Goal: Find specific page/section: Find specific page/section

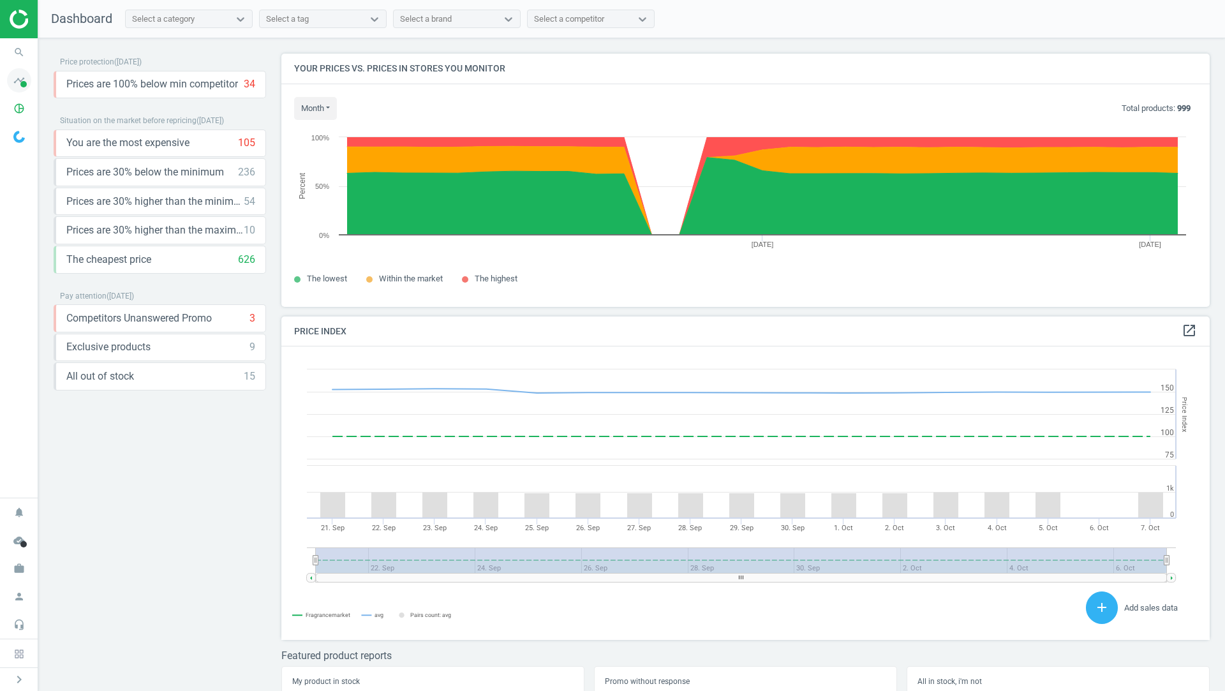
scroll to position [294, 929]
click at [20, 90] on icon "timeline" at bounding box center [19, 80] width 24 height 24
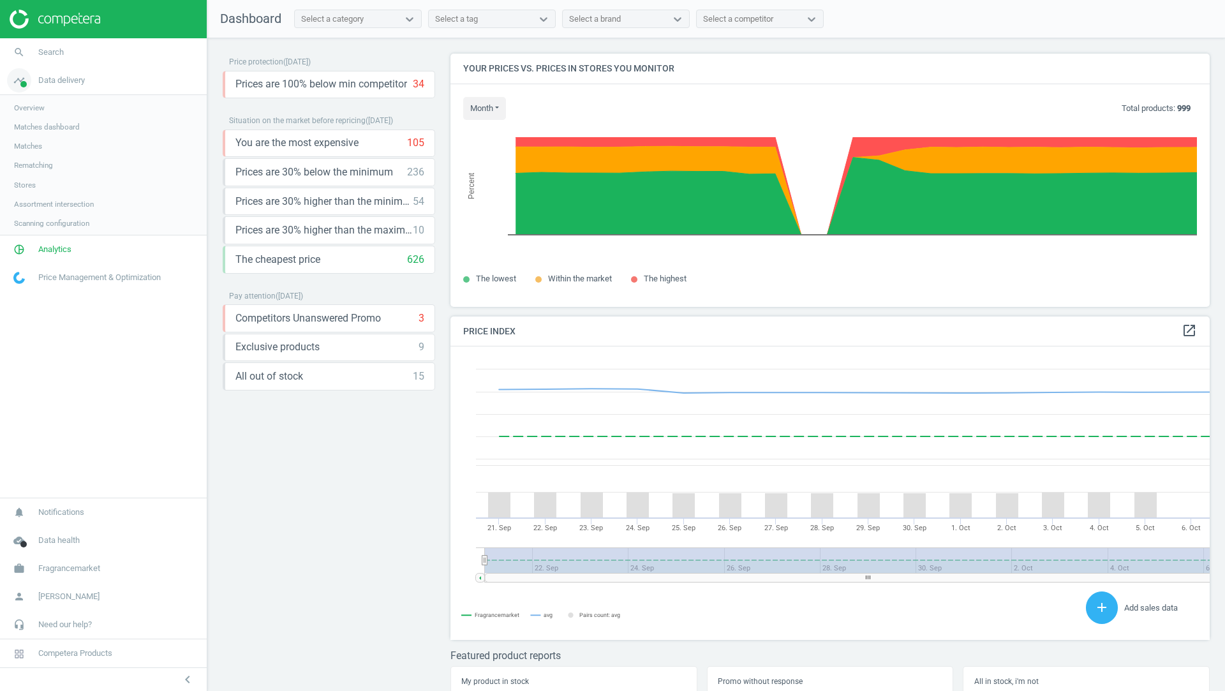
scroll to position [0, 0]
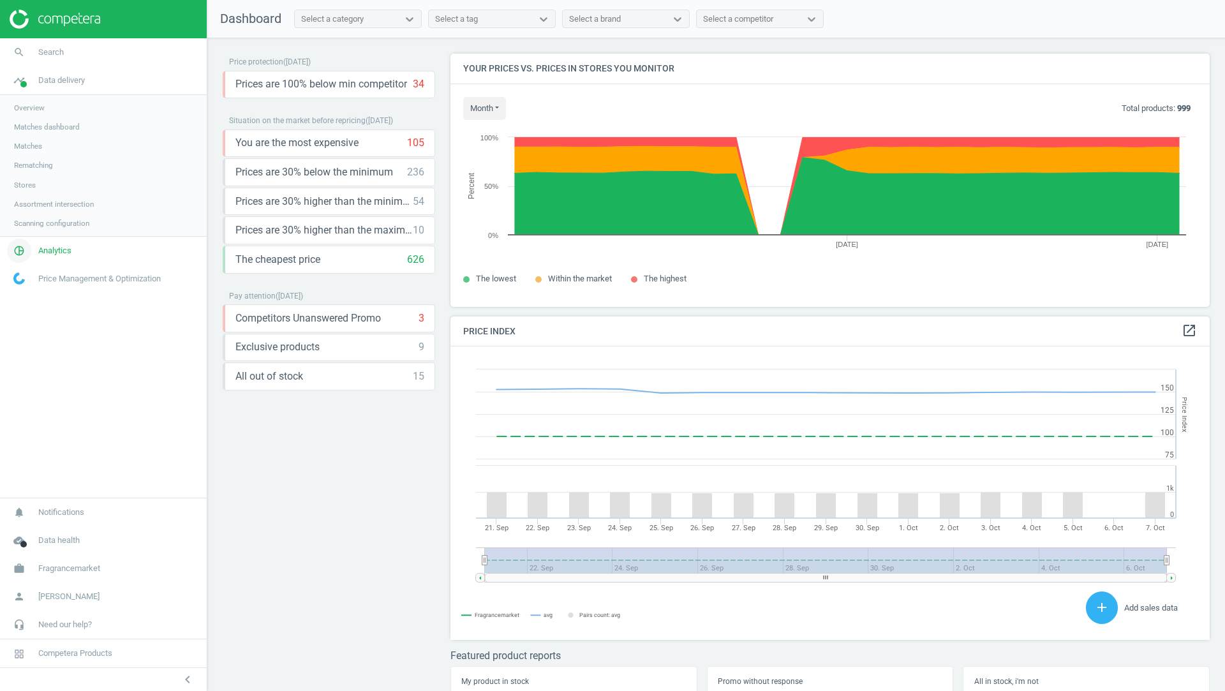
click at [56, 245] on span "Analytics" at bounding box center [54, 250] width 33 height 11
click at [40, 152] on span "Products" at bounding box center [29, 155] width 30 height 10
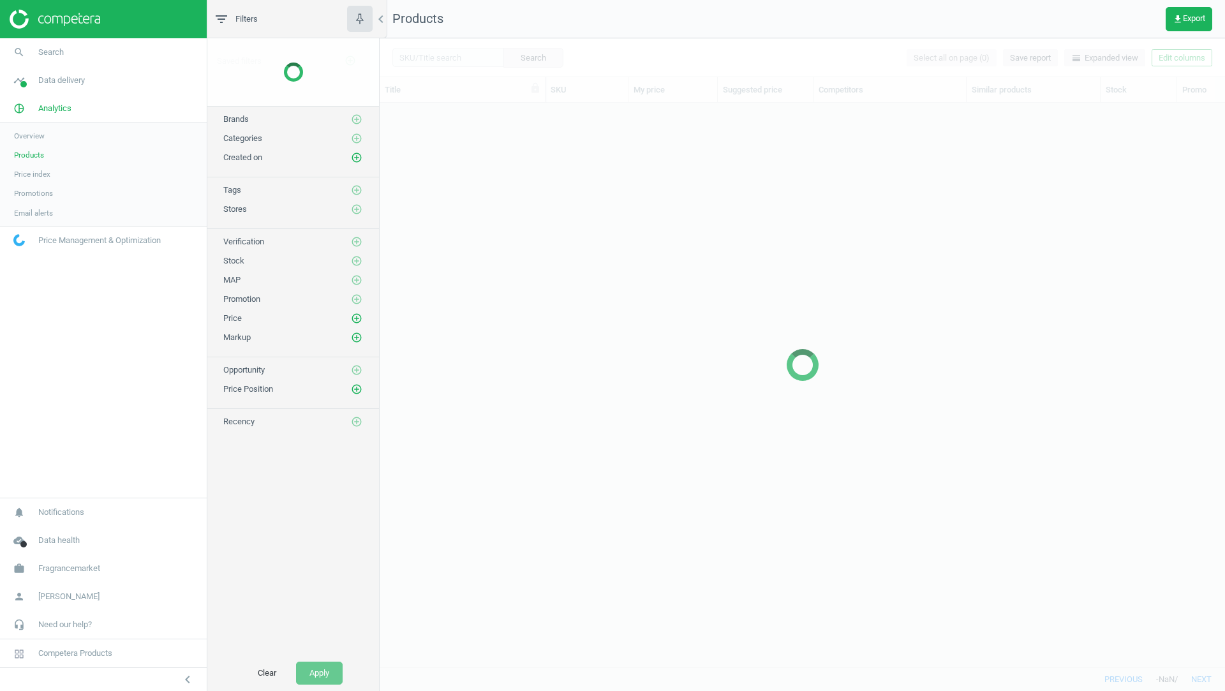
scroll to position [564, 845]
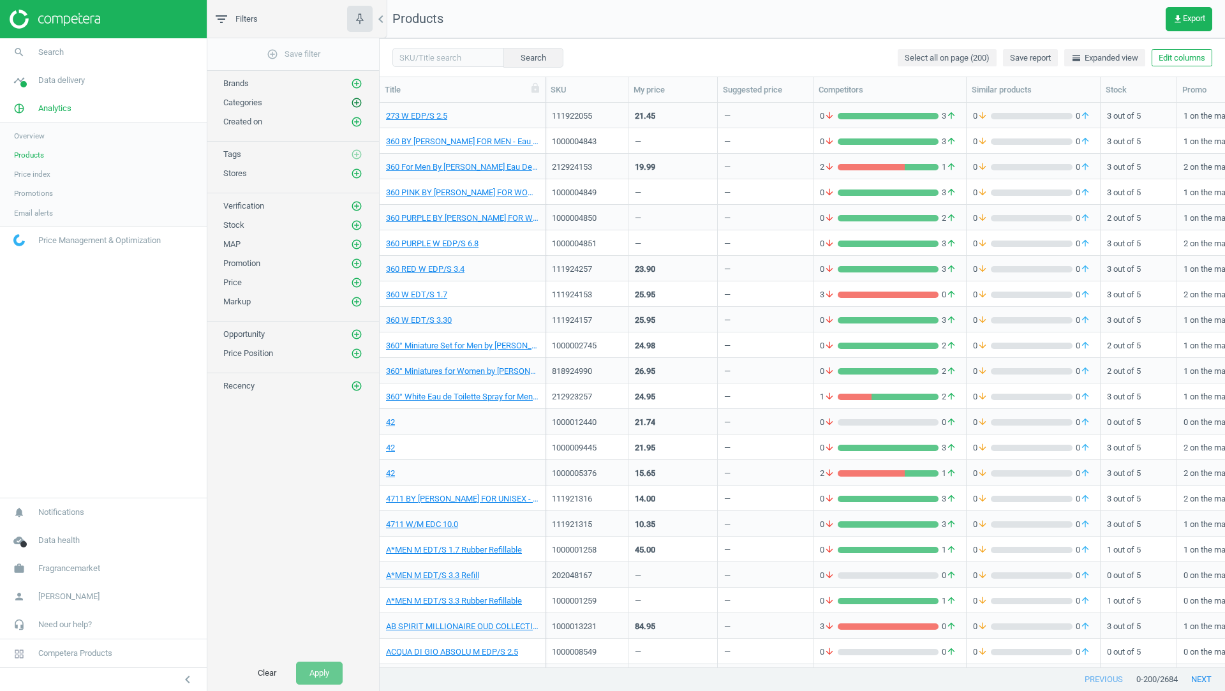
click at [357, 105] on icon "add_circle_outline" at bounding box center [356, 102] width 11 height 11
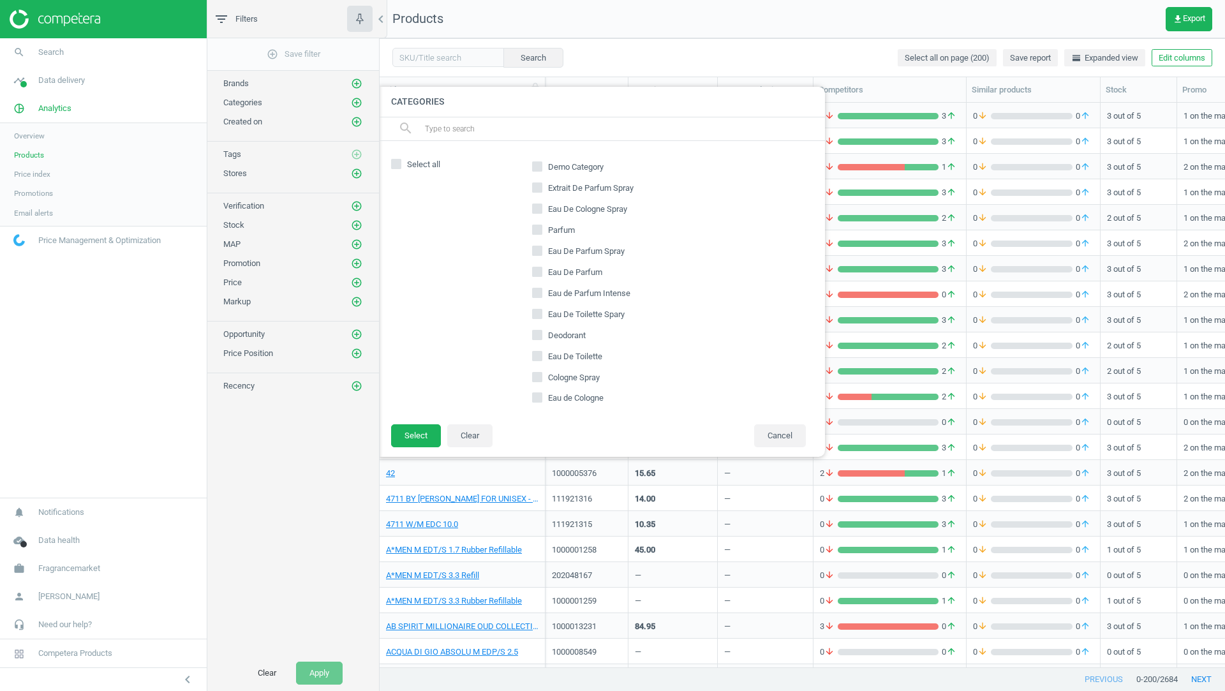
scroll to position [0, 0]
click at [929, 269] on div at bounding box center [992, 345] width 1225 height 691
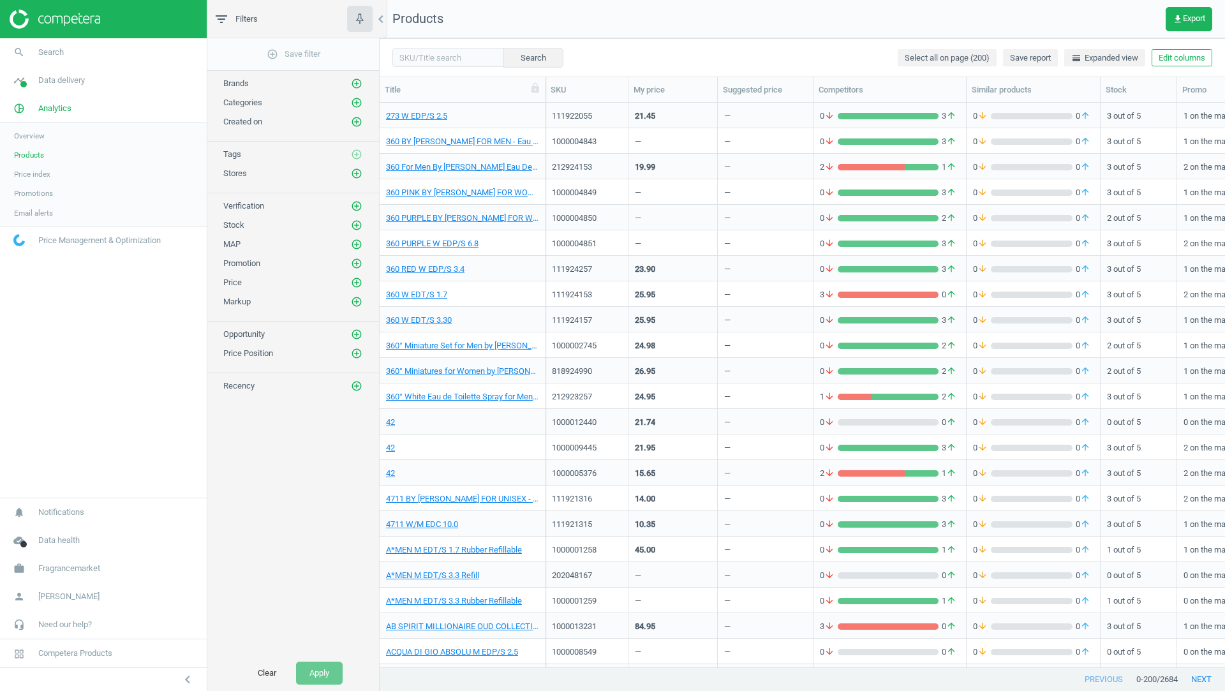
click at [350, 117] on div "Created on add_circle_outline" at bounding box center [293, 122] width 140 height 13
click at [357, 117] on icon "add_circle_outline" at bounding box center [356, 121] width 11 height 11
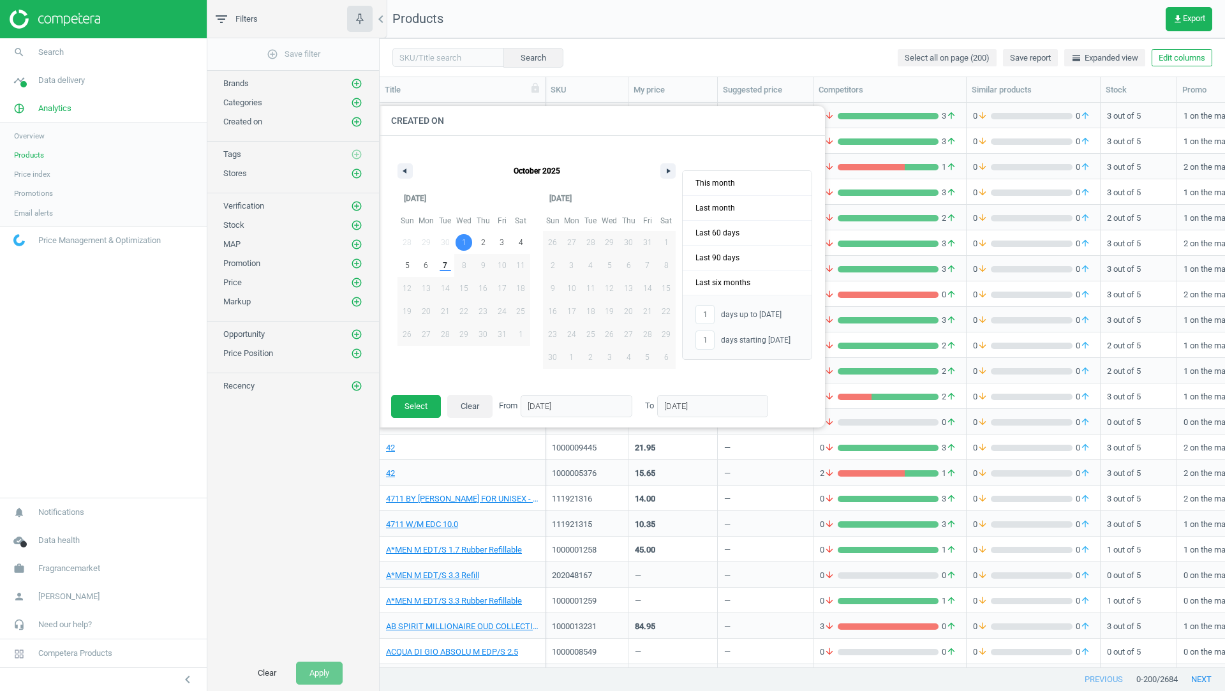
click at [466, 238] on span "1" at bounding box center [463, 242] width 19 height 17
type input "-"
type input "[DATE]"
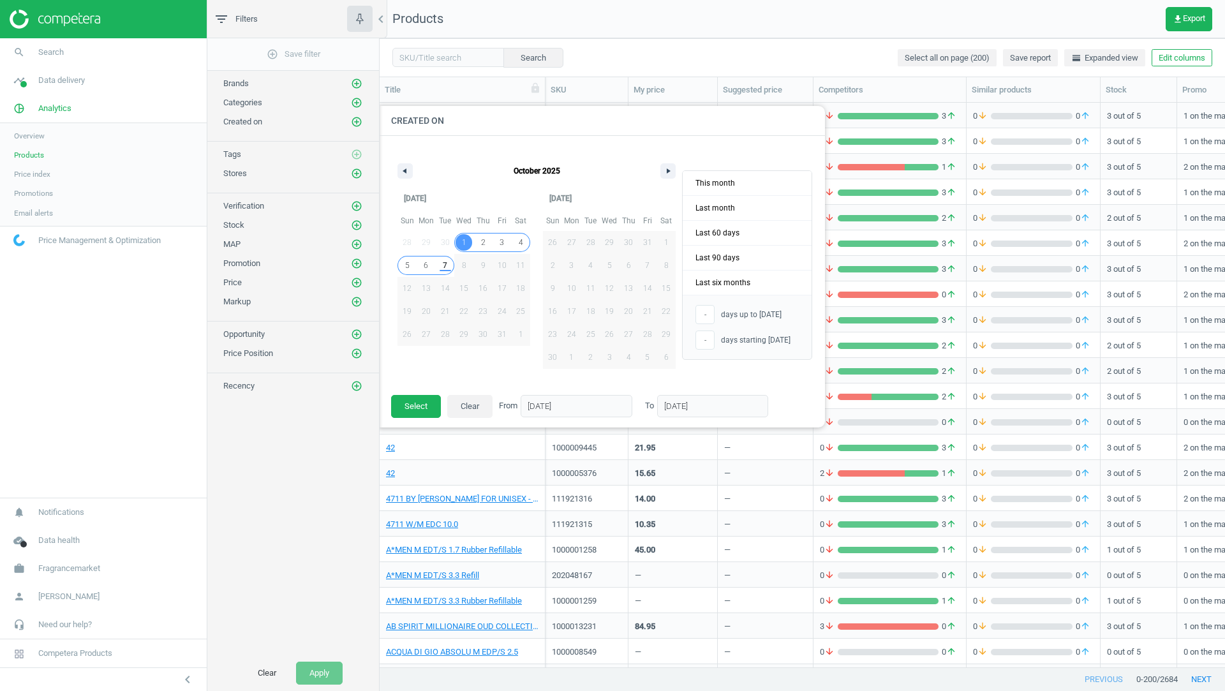
click at [448, 266] on span "7" at bounding box center [445, 265] width 19 height 17
type input "7"
type input "[DATE]"
click at [410, 403] on button "Select" at bounding box center [416, 406] width 50 height 23
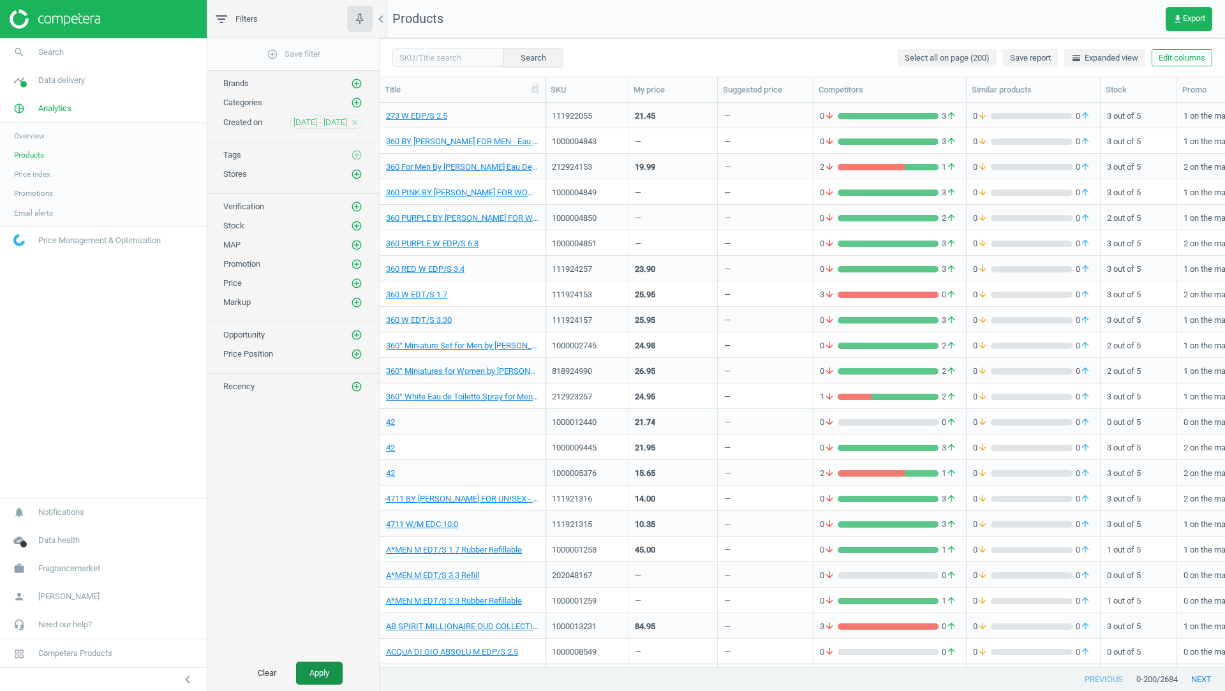
click at [315, 665] on button "Apply" at bounding box center [319, 673] width 47 height 23
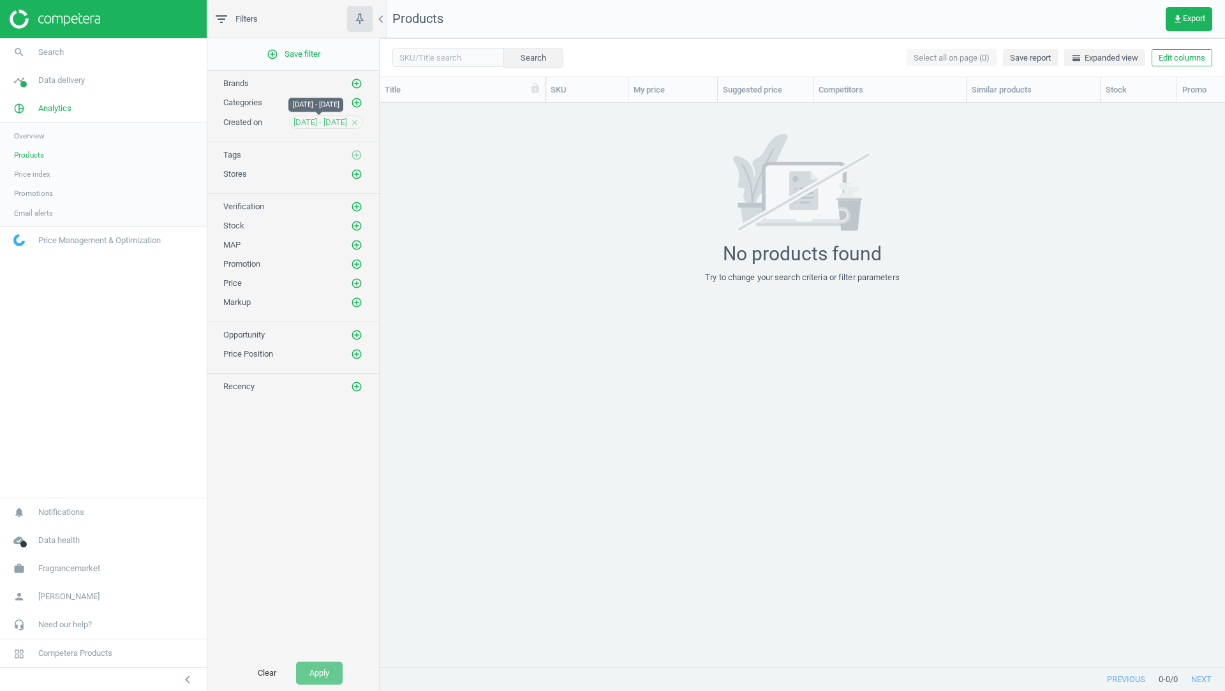
click at [314, 119] on span "[DATE] - [DATE]" at bounding box center [321, 122] width 54 height 11
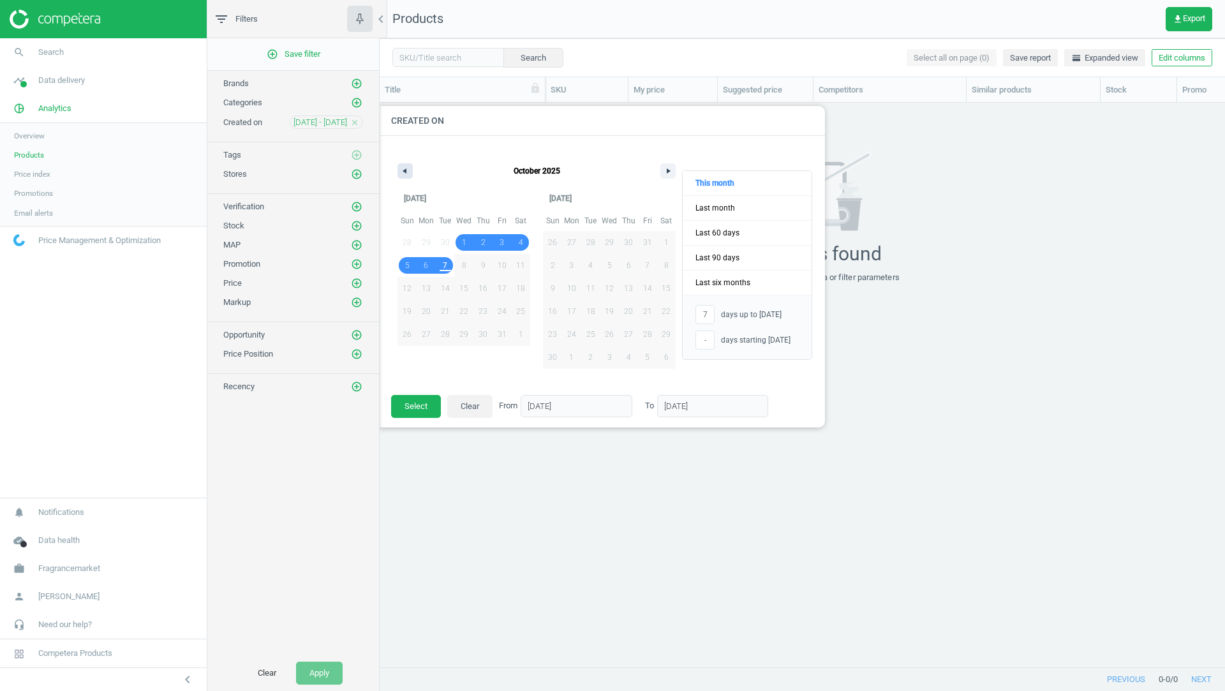
click at [406, 174] on button "button" at bounding box center [405, 170] width 15 height 15
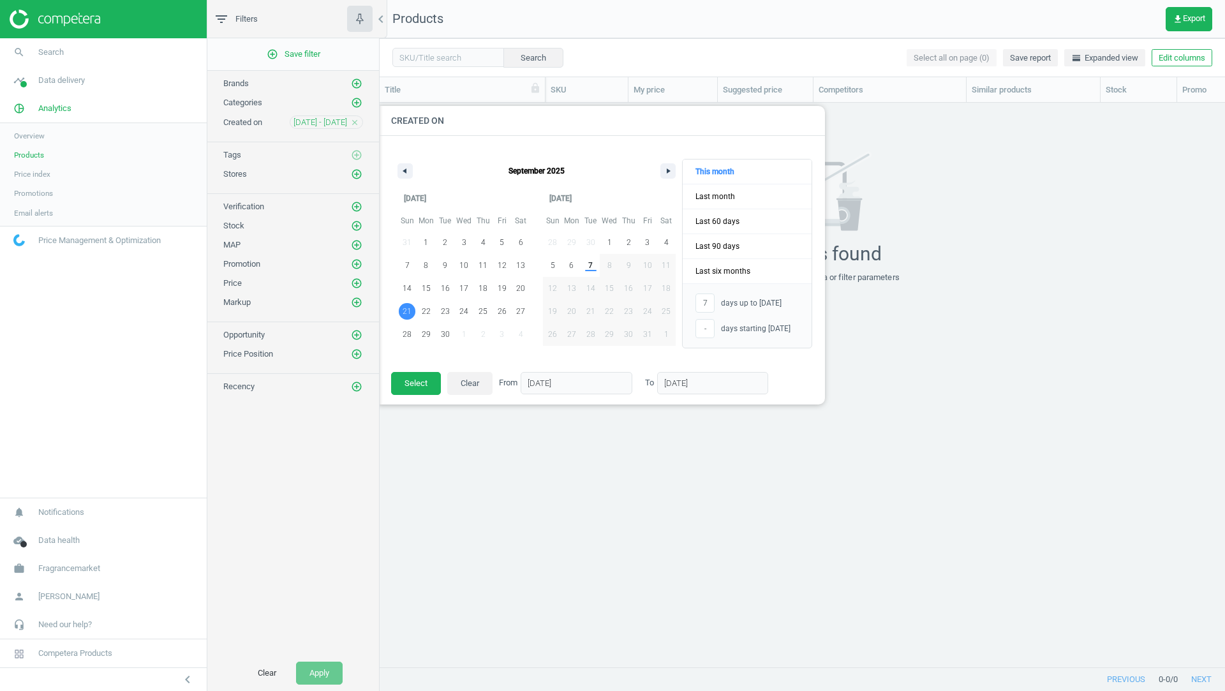
click at [403, 311] on span "21" at bounding box center [407, 311] width 9 height 23
type input "-"
type input "[DATE]"
click at [442, 332] on span "30" at bounding box center [445, 334] width 9 height 23
type input "[DATE]"
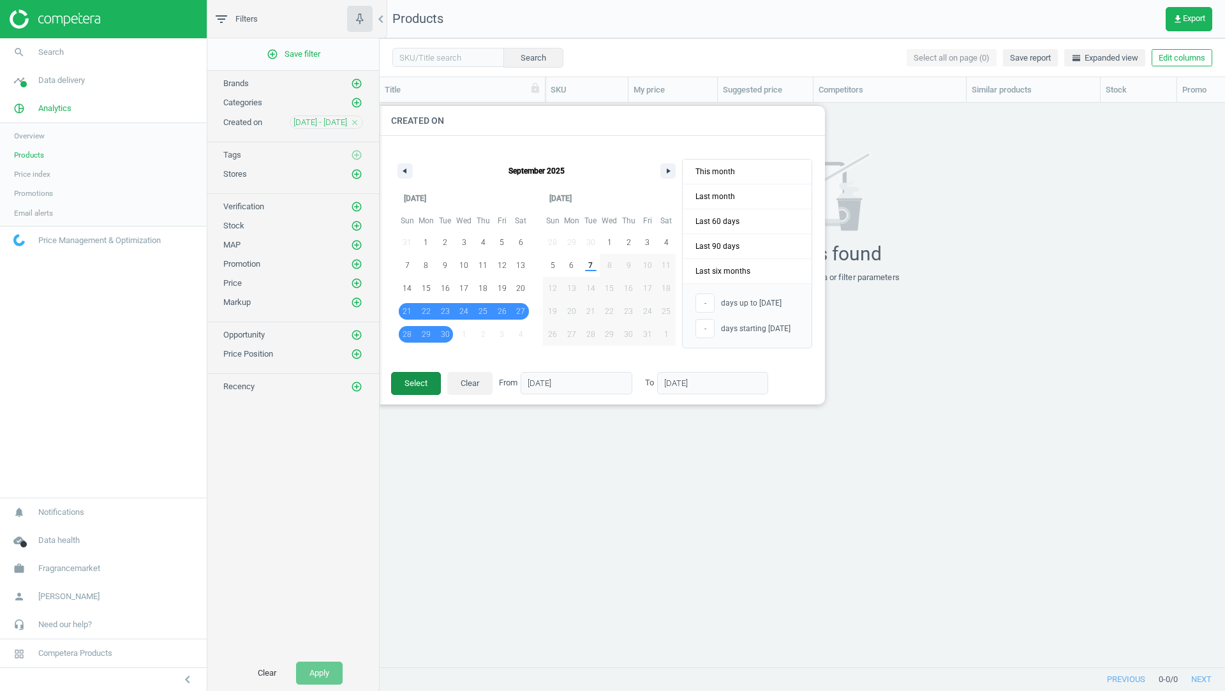
click at [421, 384] on button "Select" at bounding box center [416, 383] width 50 height 23
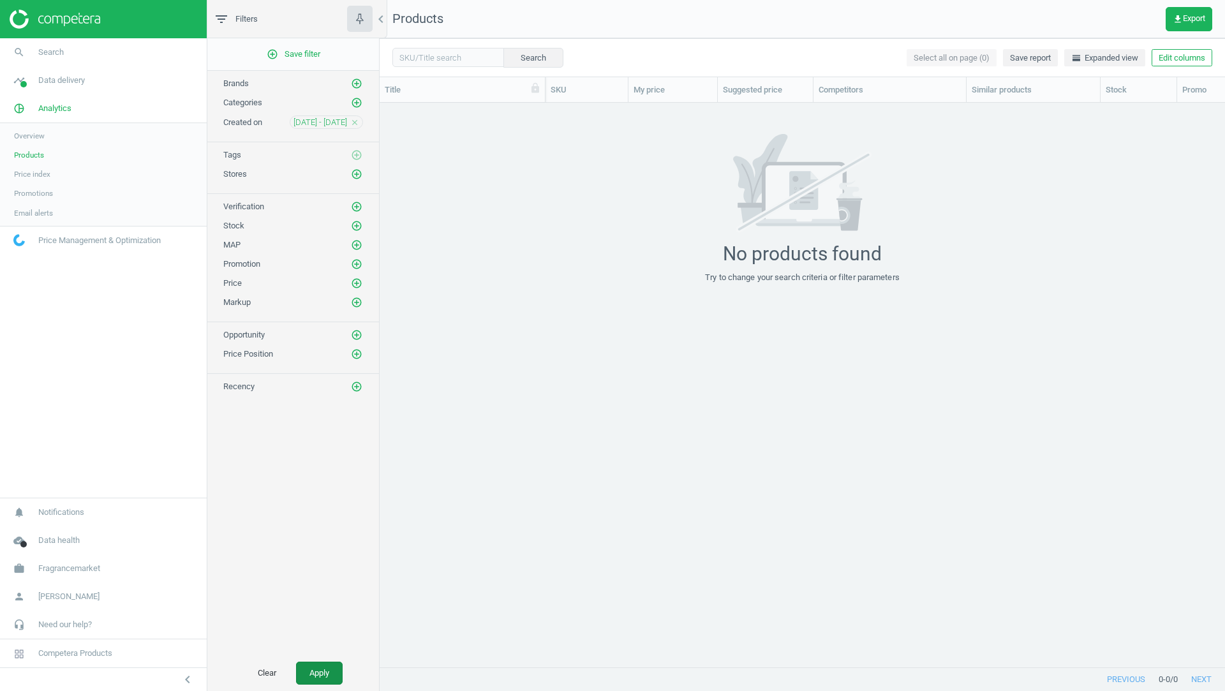
click at [317, 669] on button "Apply" at bounding box center [319, 673] width 47 height 23
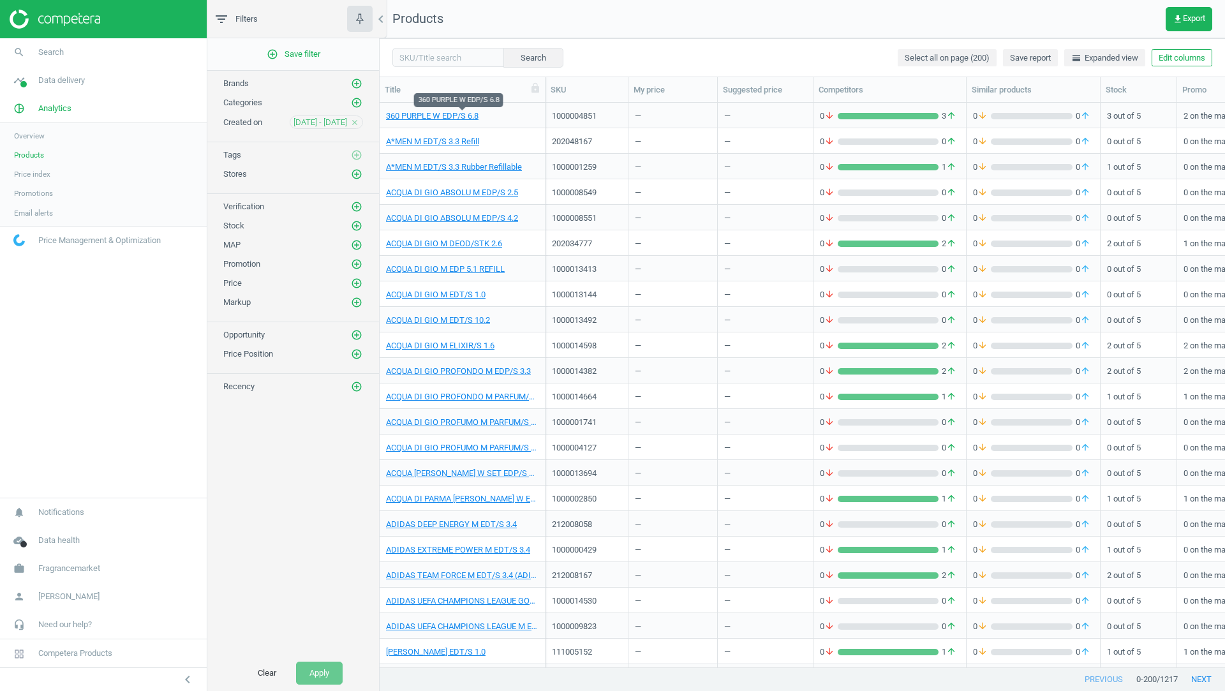
click at [502, 119] on span "360 PURPLE W EDP/S 6.8" at bounding box center [462, 115] width 153 height 11
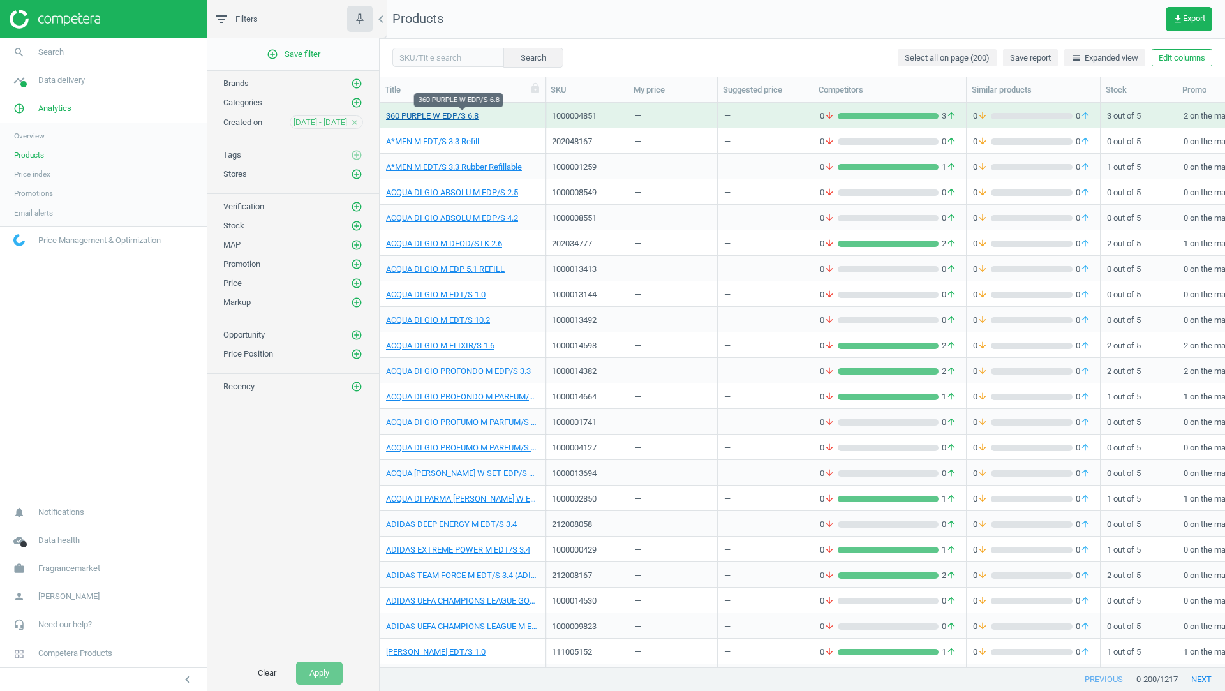
click at [479, 119] on link "360 PURPLE W EDP/S 6.8" at bounding box center [432, 115] width 93 height 11
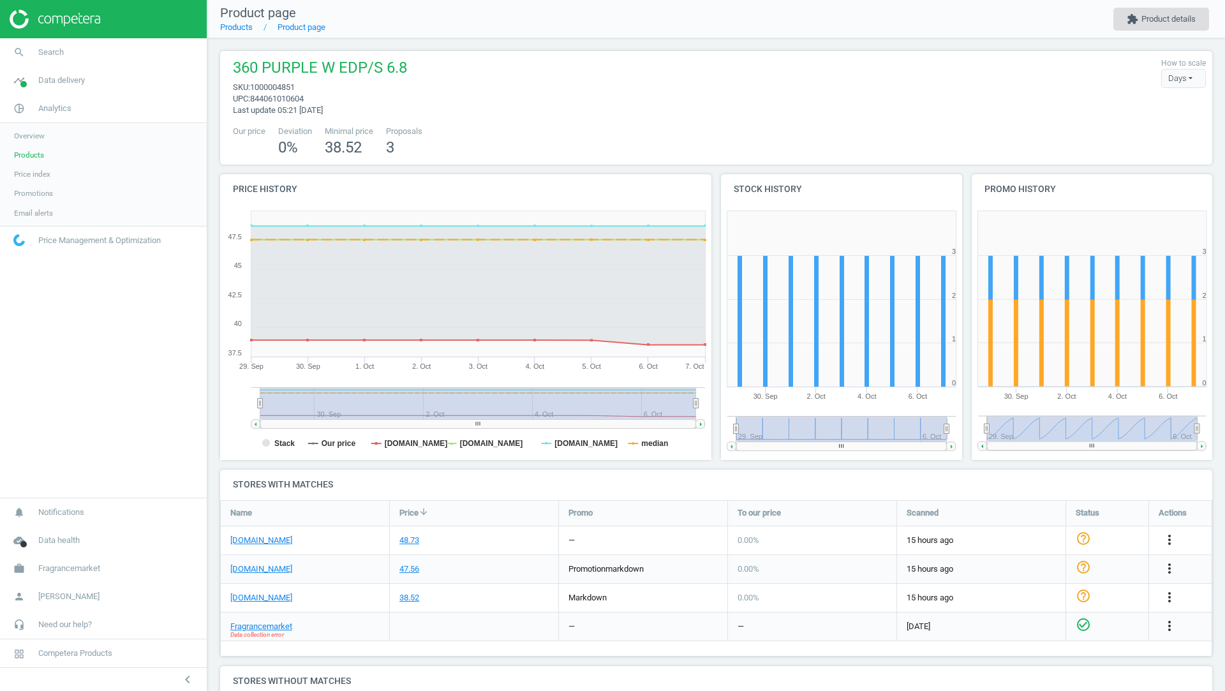
click at [1178, 22] on button "extension Product details" at bounding box center [1162, 19] width 96 height 23
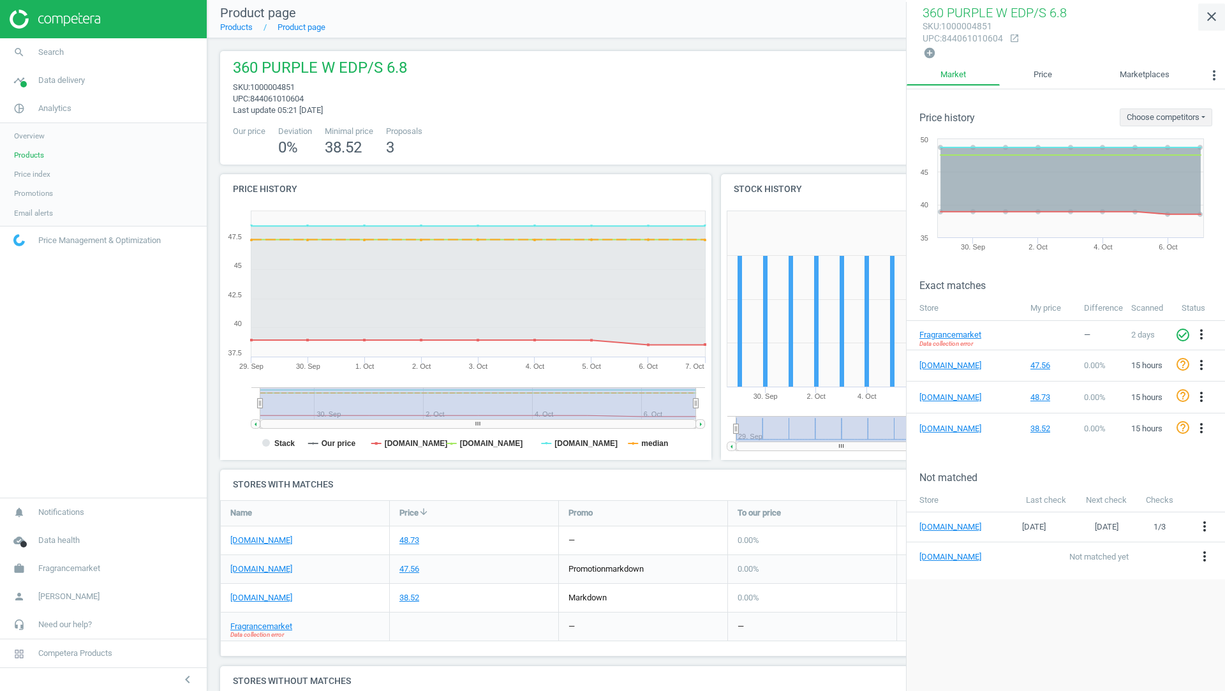
click at [1212, 15] on icon "close" at bounding box center [1211, 16] width 15 height 15
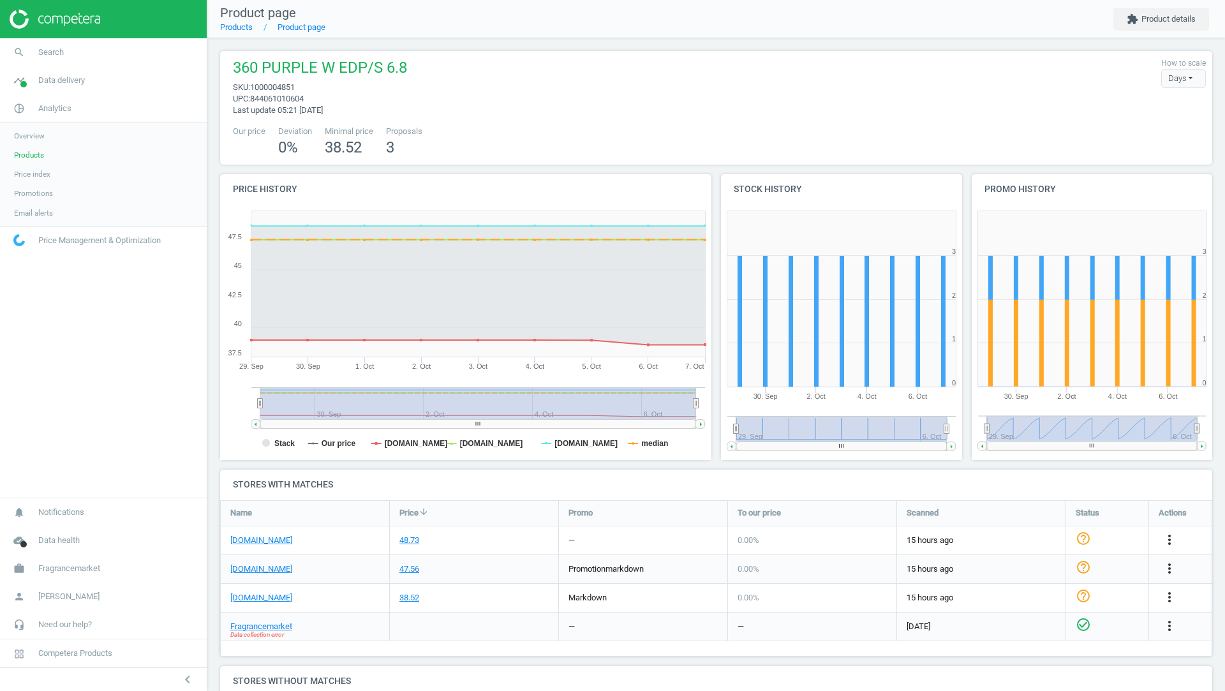
click at [36, 152] on span "Products" at bounding box center [29, 155] width 30 height 10
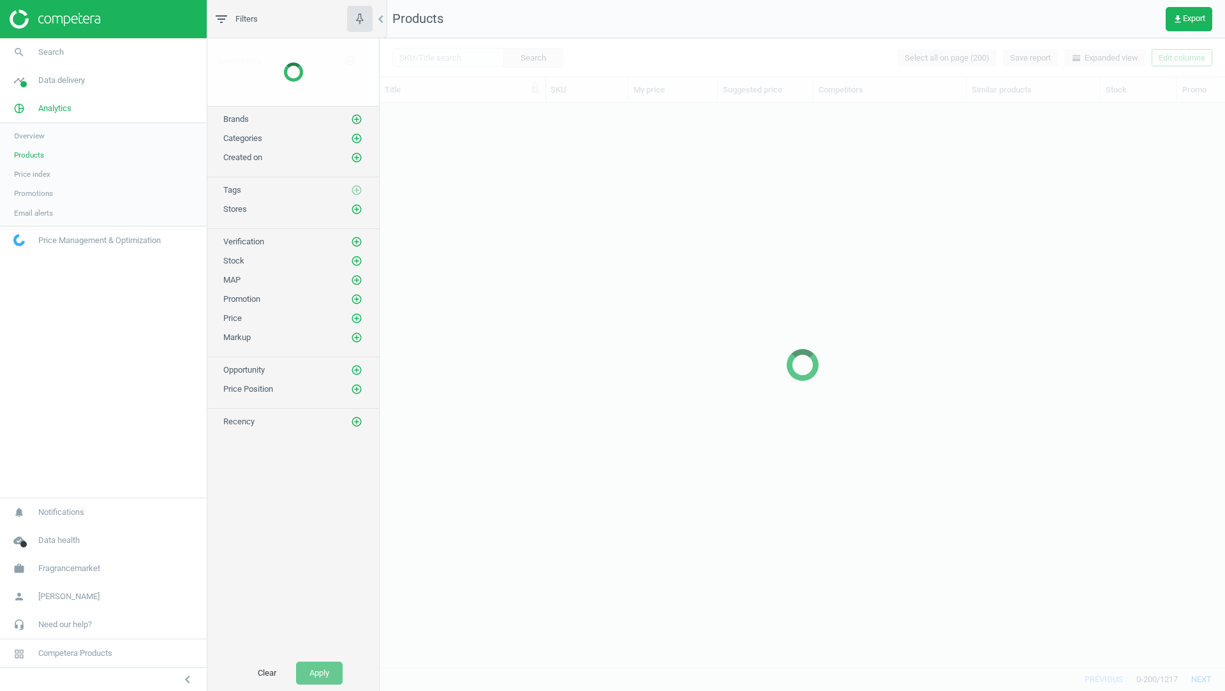
scroll to position [564, 845]
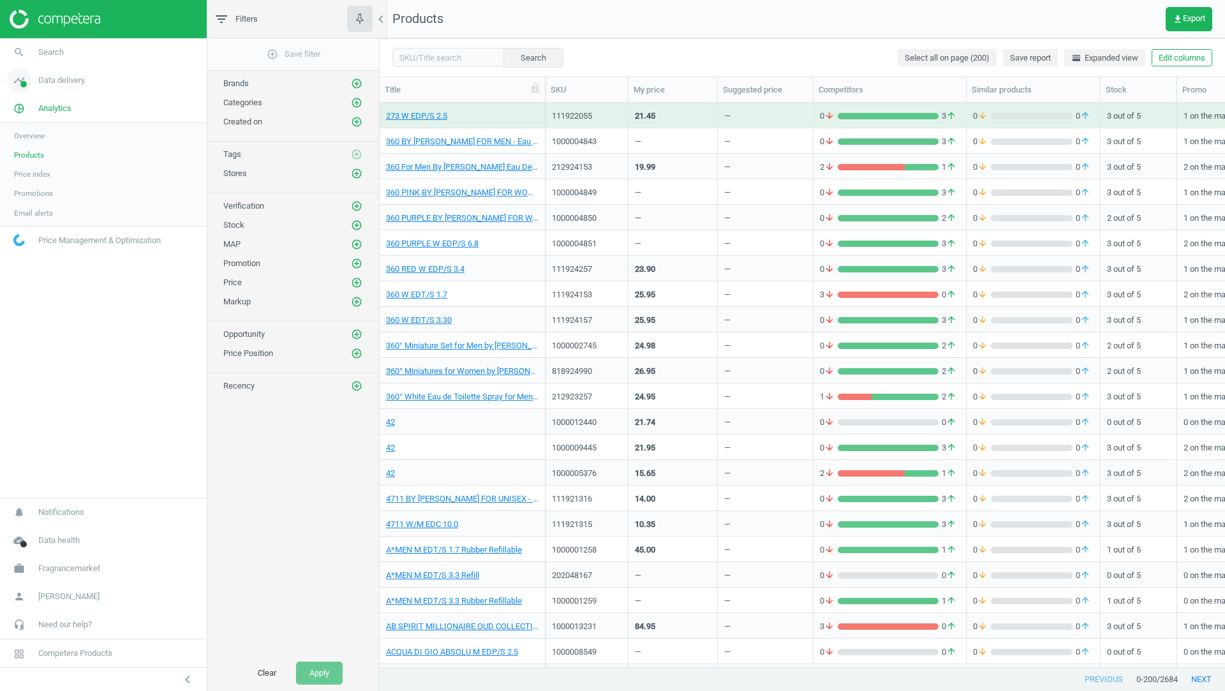
click at [72, 81] on span "Data delivery" at bounding box center [61, 80] width 47 height 11
click at [63, 205] on span "Assortment intersection" at bounding box center [54, 204] width 80 height 10
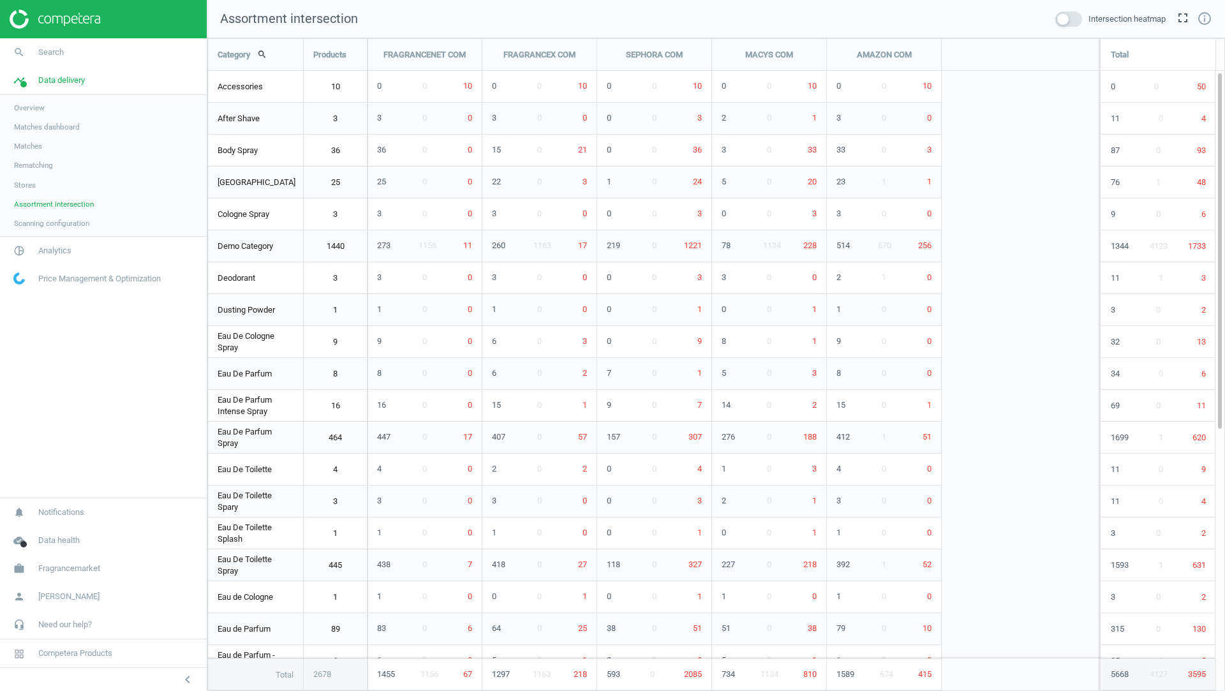
scroll to position [654, 1019]
click at [1065, 17] on span at bounding box center [1069, 18] width 27 height 15
click at [0, 0] on input "checkbox" at bounding box center [0, 0] width 0 height 0
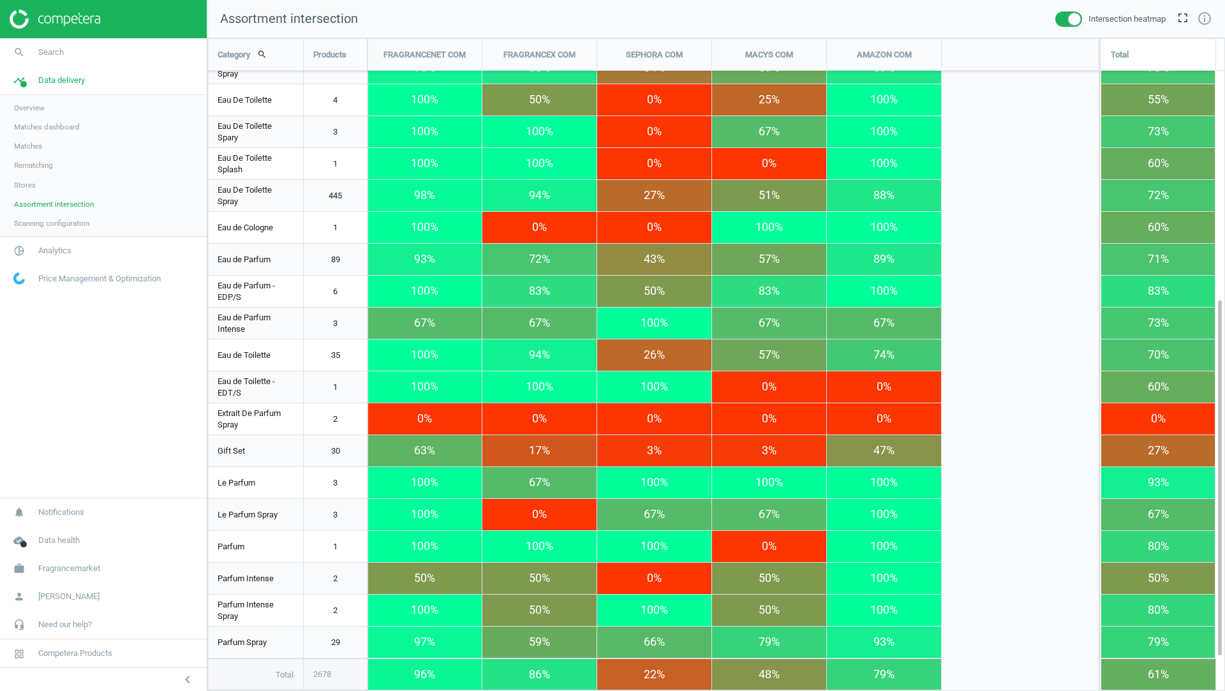
click at [26, 178] on link "Stores" at bounding box center [103, 185] width 207 height 19
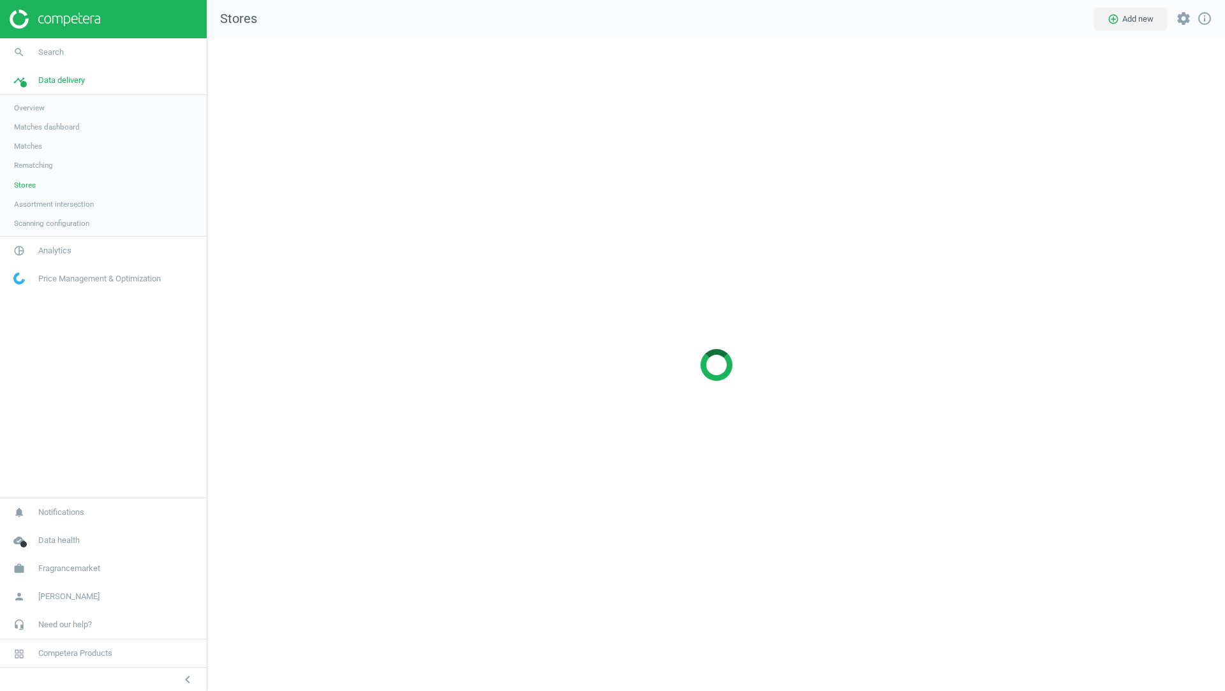
scroll to position [6, 6]
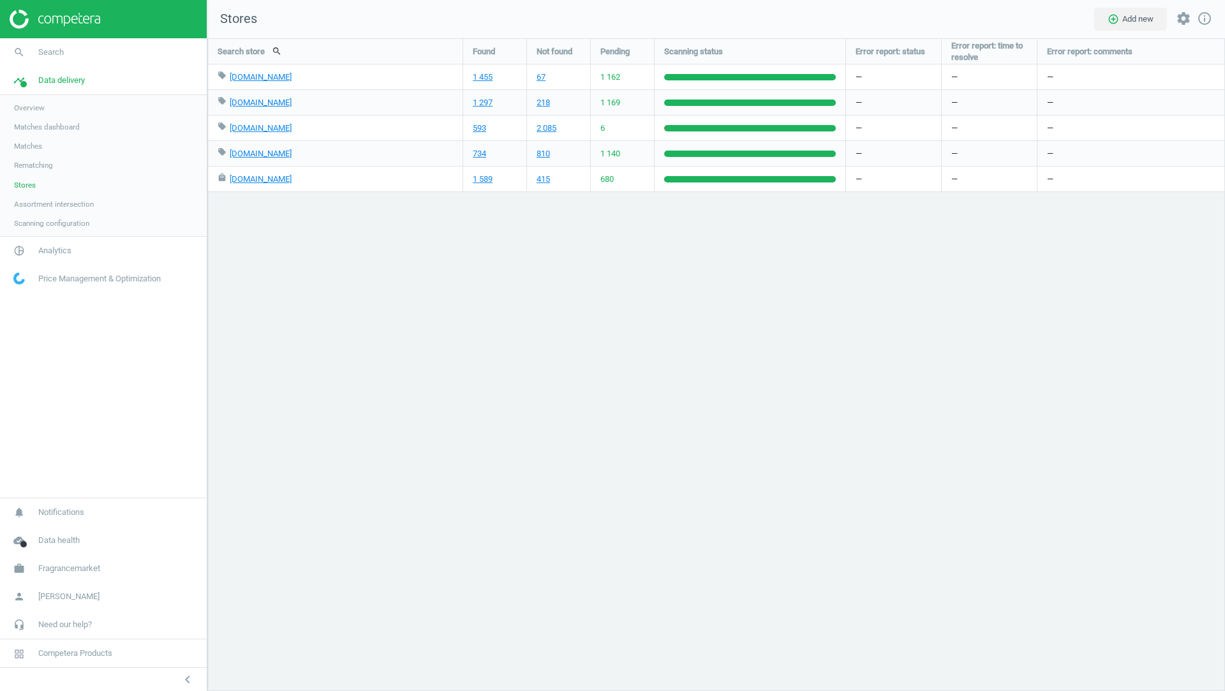
click at [606, 75] on span "1 162" at bounding box center [611, 76] width 20 height 11
click at [619, 80] on span "1 162" at bounding box center [611, 76] width 20 height 11
click at [601, 78] on span "1 162" at bounding box center [611, 76] width 20 height 11
click at [73, 202] on span "Assortment intersection" at bounding box center [54, 204] width 80 height 10
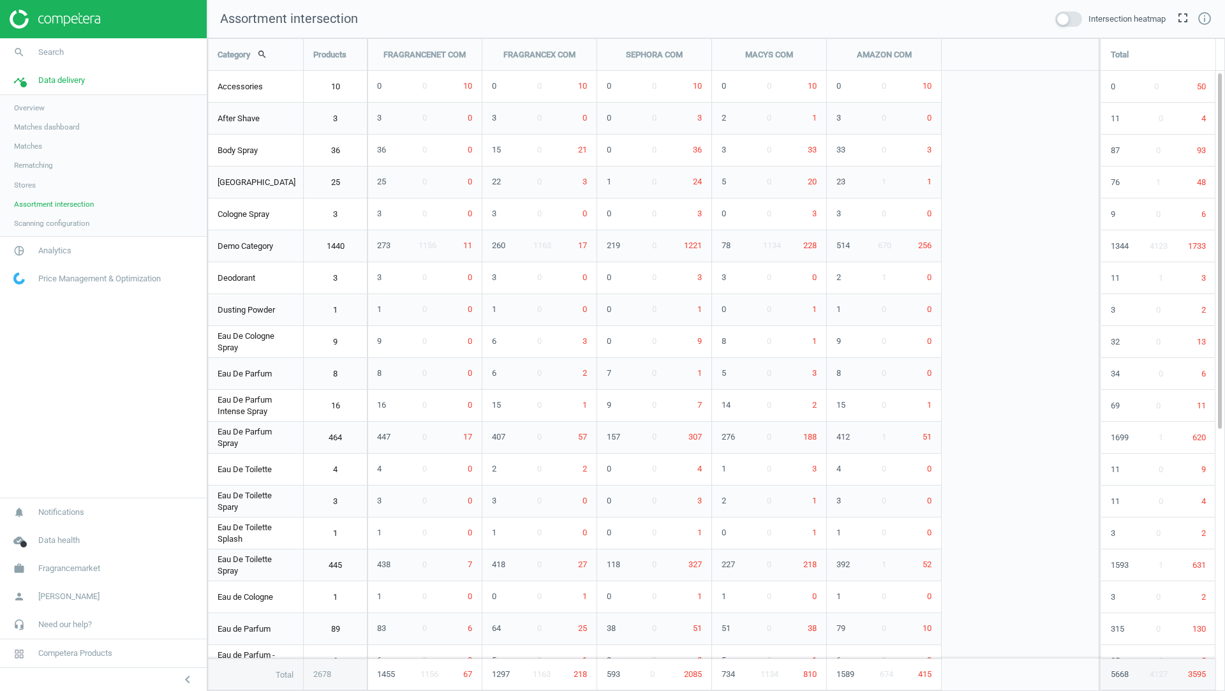
scroll to position [654, 1019]
click at [1068, 19] on span at bounding box center [1069, 18] width 27 height 15
click at [0, 0] on input "checkbox" at bounding box center [0, 0] width 0 height 0
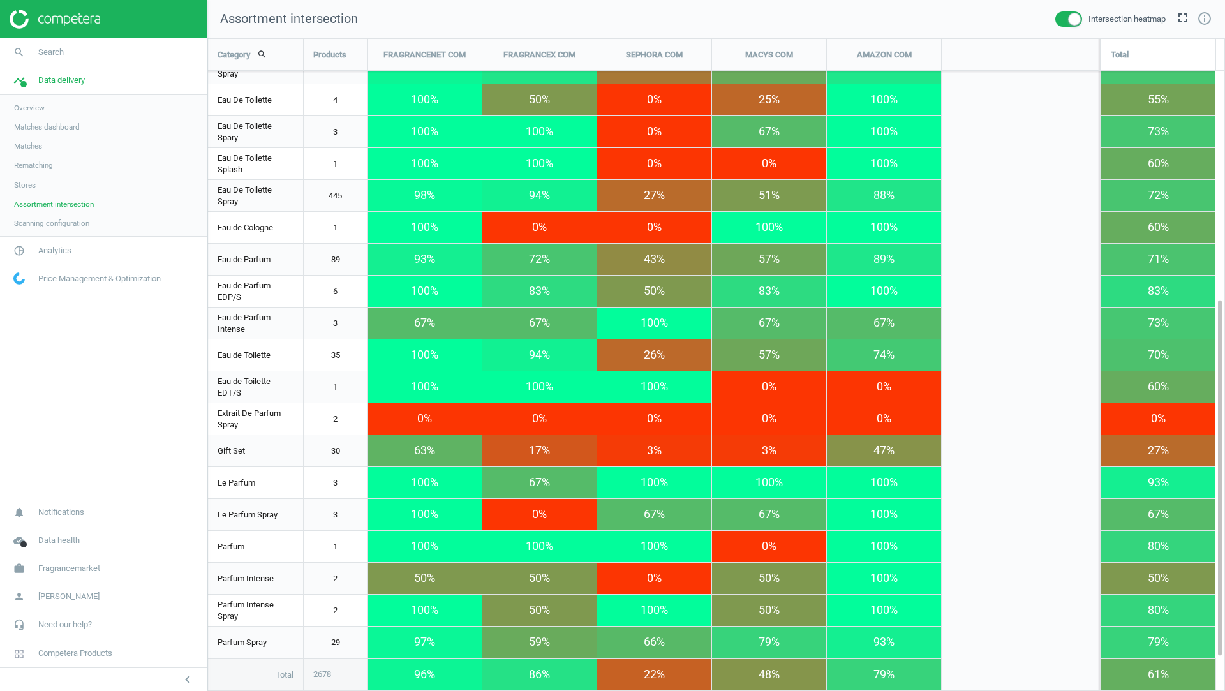
click at [1068, 17] on span at bounding box center [1069, 18] width 27 height 15
click at [0, 0] on input "checkbox" at bounding box center [0, 0] width 0 height 0
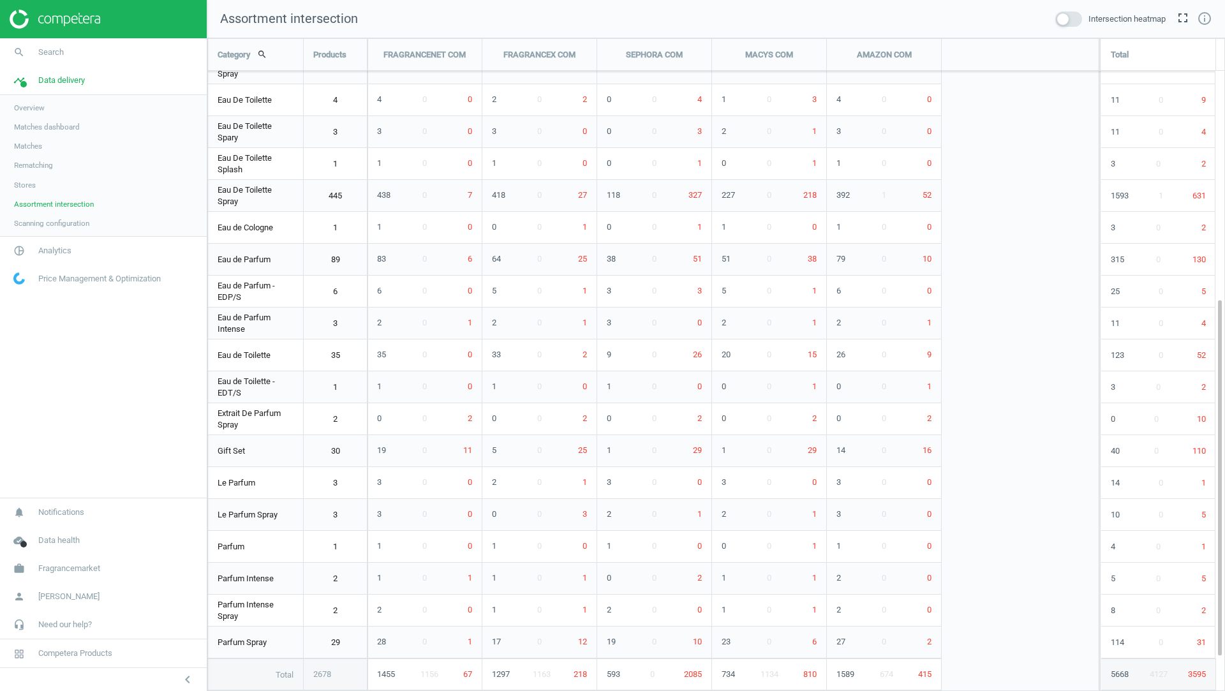
click at [431, 673] on span "1156" at bounding box center [430, 674] width 18 height 11
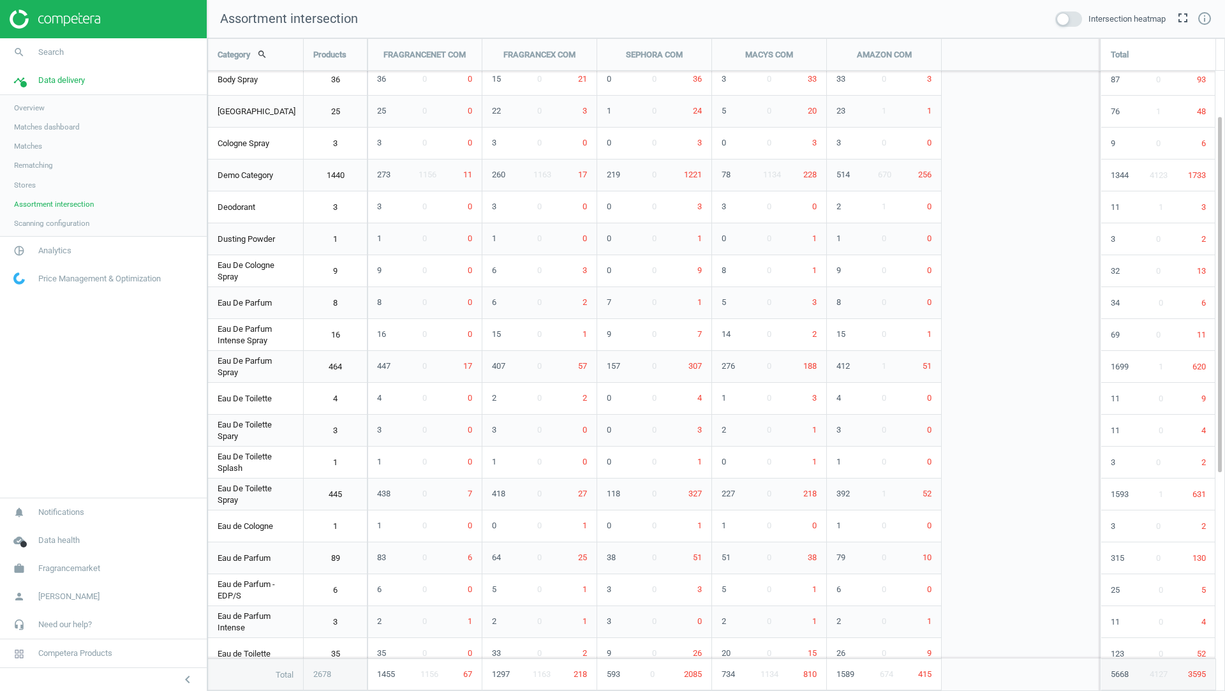
click at [307, 179] on link "1440" at bounding box center [335, 176] width 63 height 32
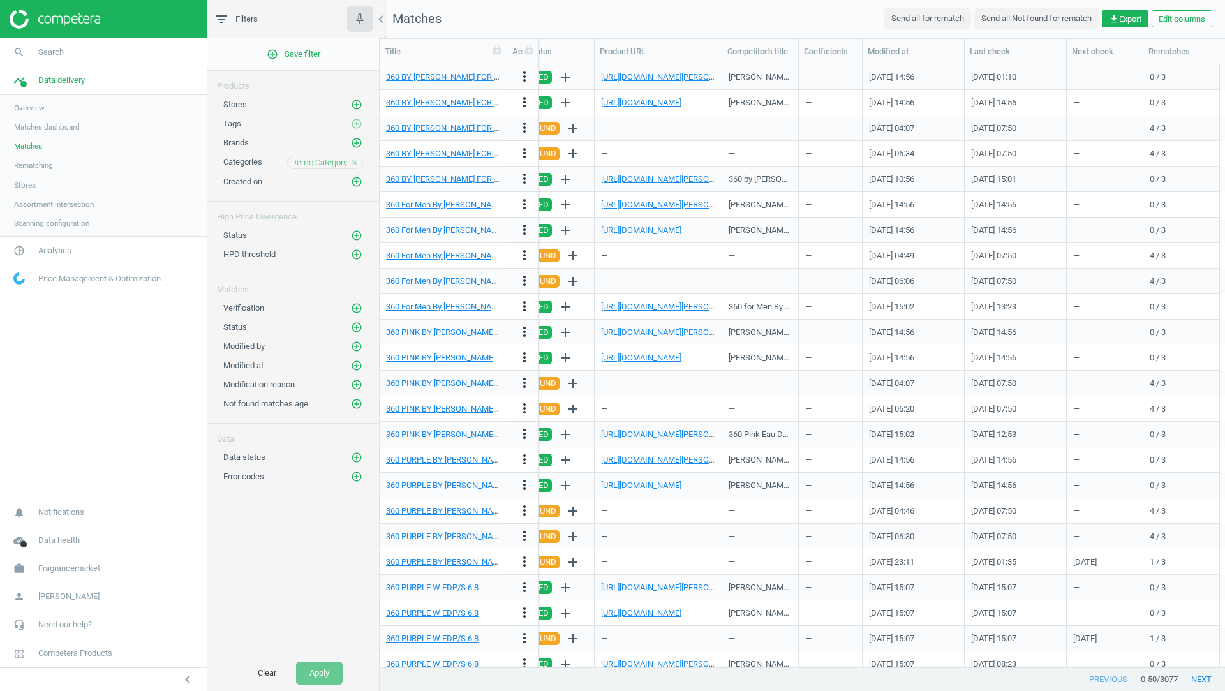
scroll to position [0, 1471]
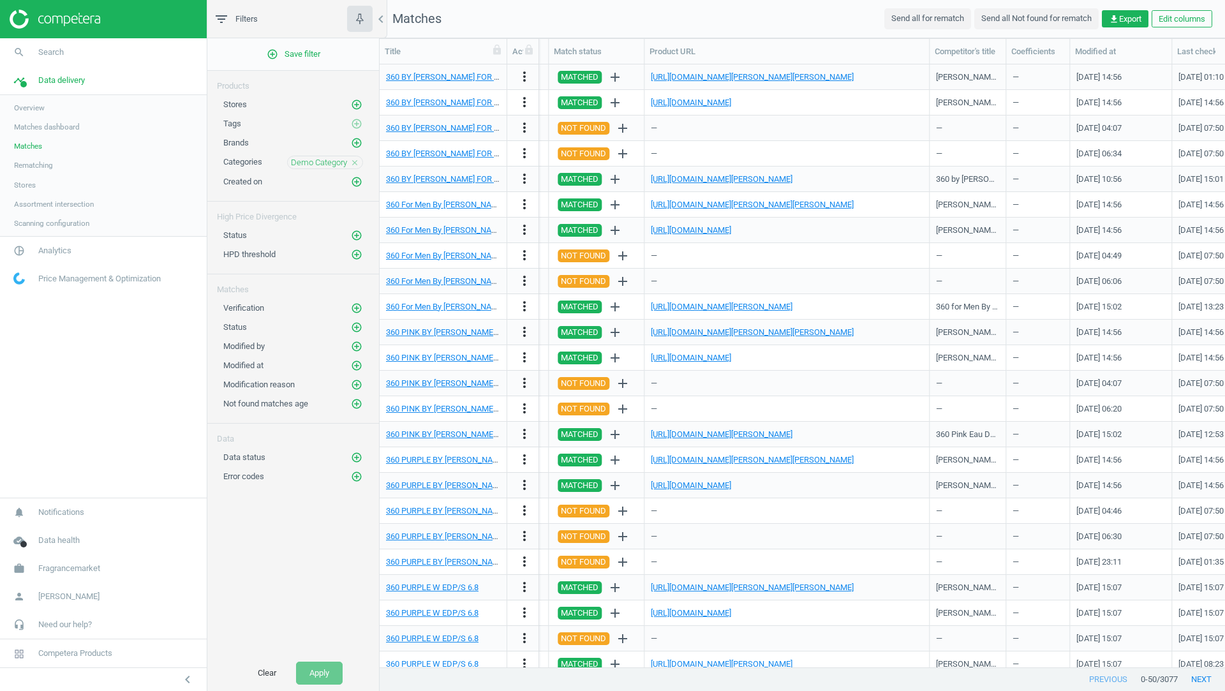
drag, startPoint x: 772, startPoint y: 51, endPoint x: 1000, endPoint y: 70, distance: 228.7
click at [1000, 70] on div "Title Actions SKU Promo type Promotion details Markdown details Category Out of…" at bounding box center [803, 353] width 846 height 629
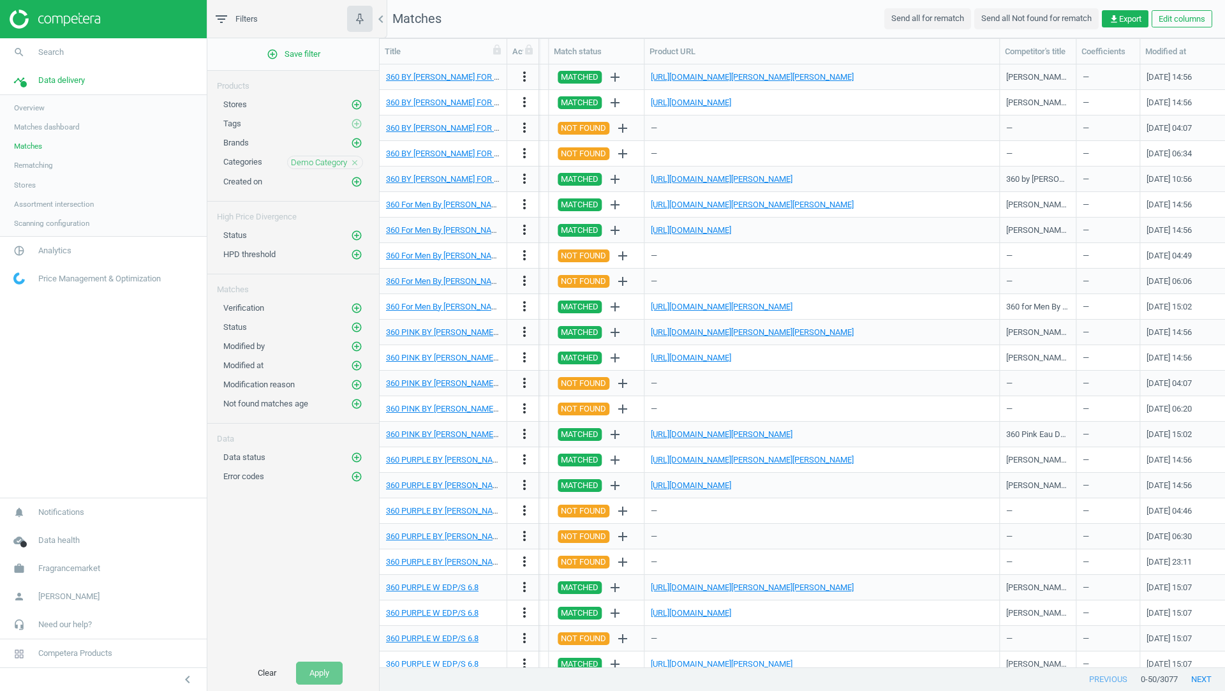
click at [30, 180] on span "Stores" at bounding box center [25, 185] width 22 height 10
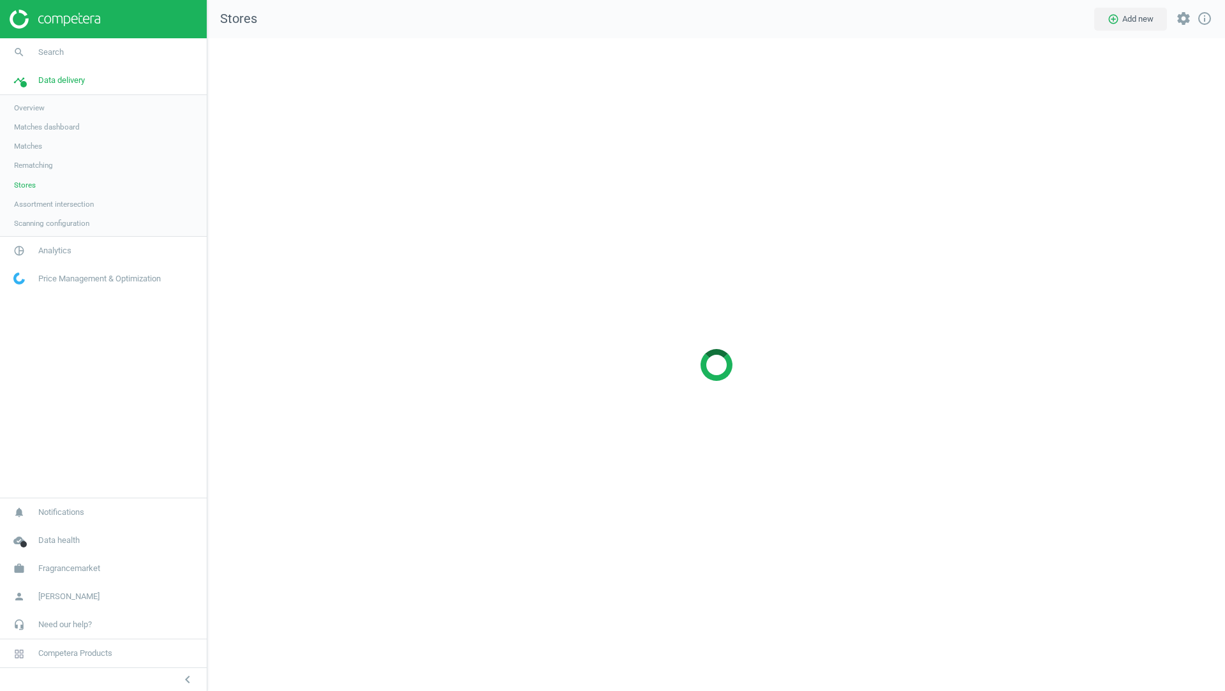
scroll to position [653, 1019]
